Goal: Obtain resource: Download file/media

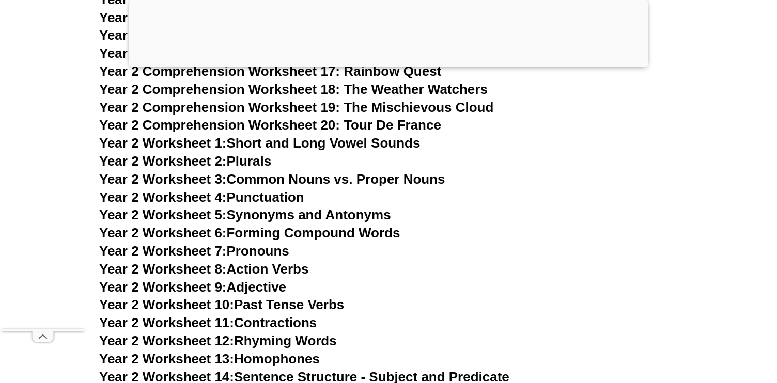
scroll to position [2830, 0]
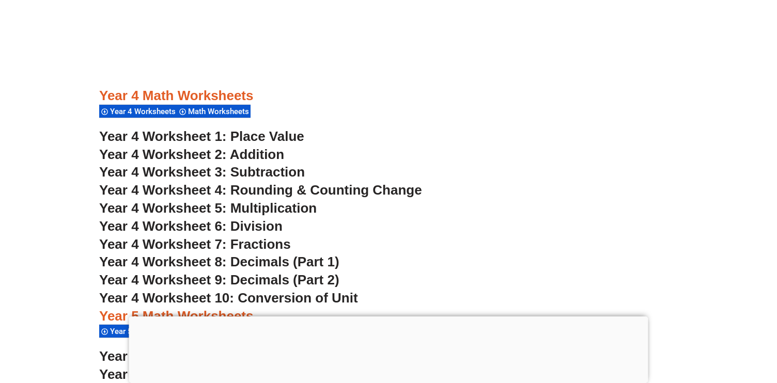
scroll to position [1862, 0]
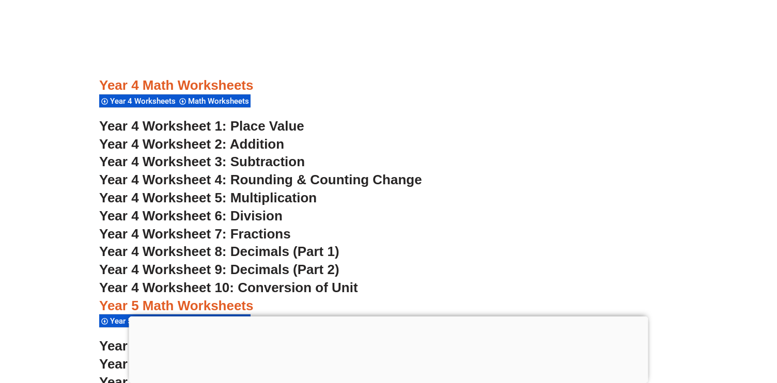
click at [243, 130] on span "Year 4 Worksheet 1: Place Value" at bounding box center [201, 126] width 205 height 16
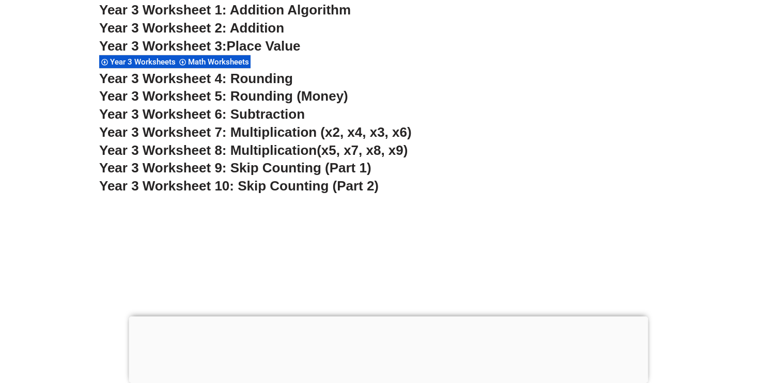
scroll to position [1537, 0]
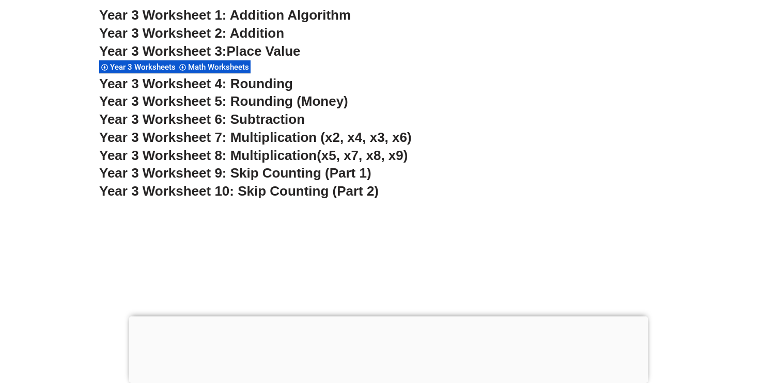
click at [223, 192] on span "Year 3 Worksheet 10: Skip Counting (Part 2)" at bounding box center [239, 191] width 280 height 16
